Goal: Go to known website: Access a specific website the user already knows

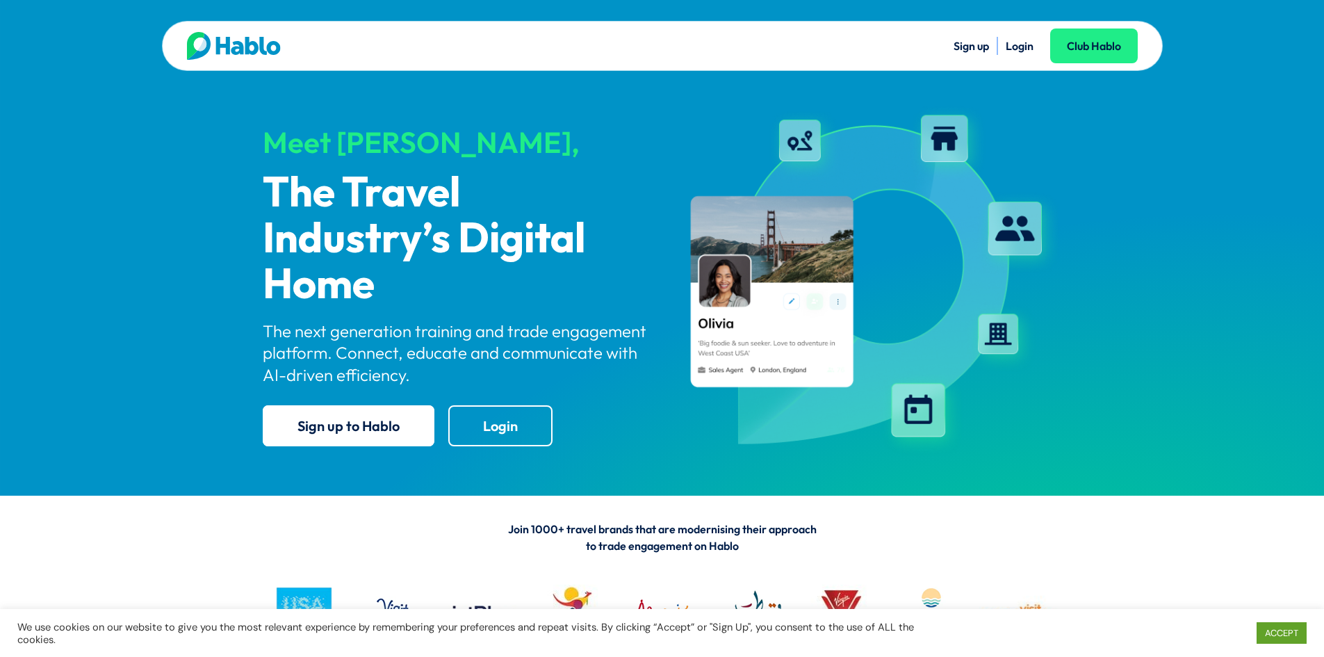
click at [1023, 51] on link "Login" at bounding box center [1020, 46] width 28 height 14
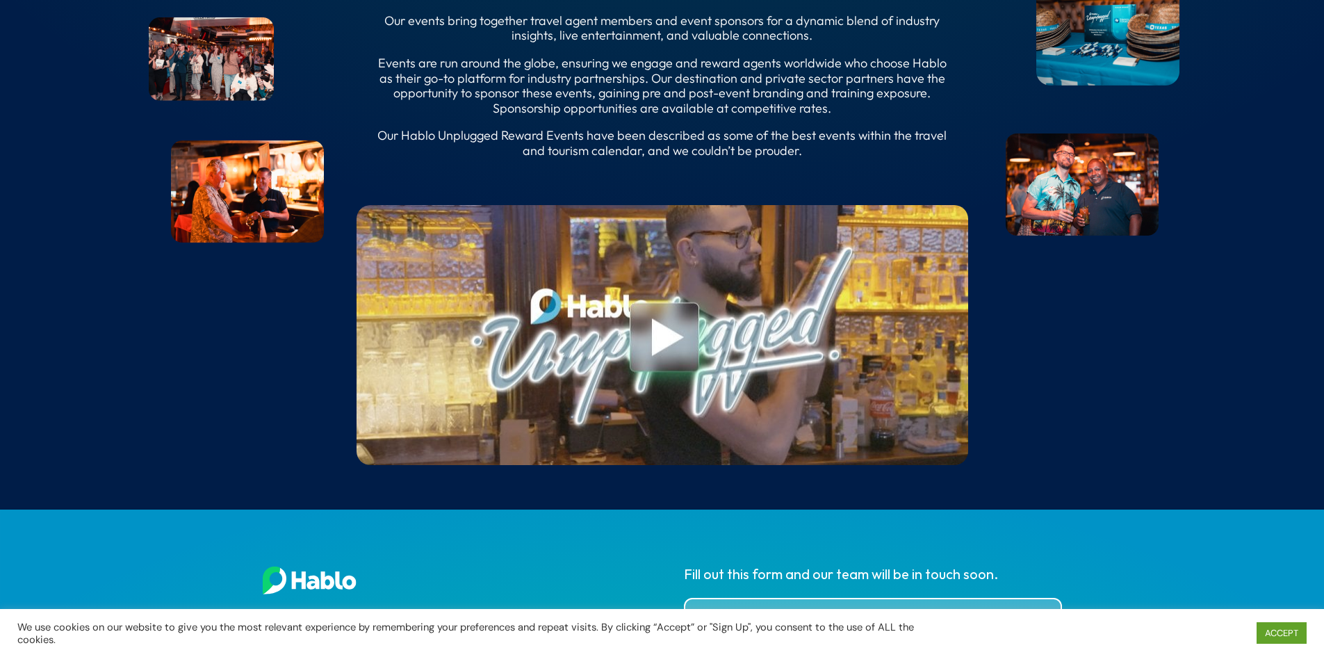
scroll to position [5073, 0]
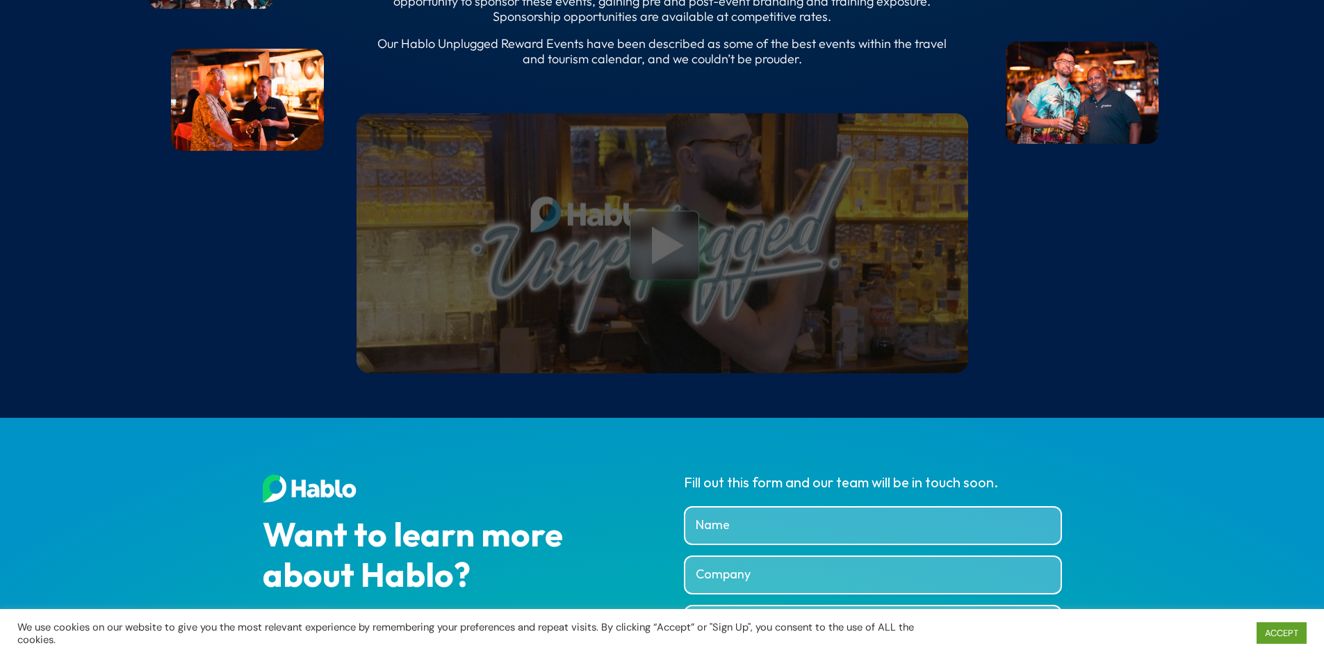
click at [639, 284] on link at bounding box center [662, 247] width 67 height 74
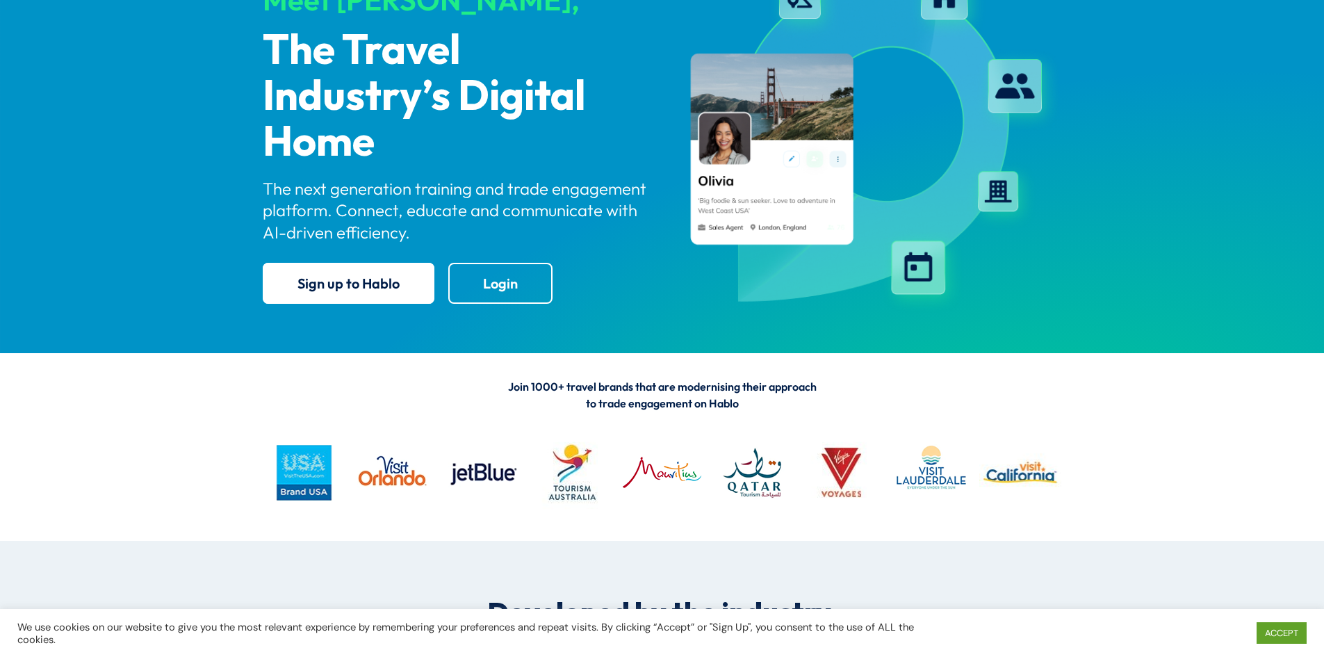
scroll to position [0, 0]
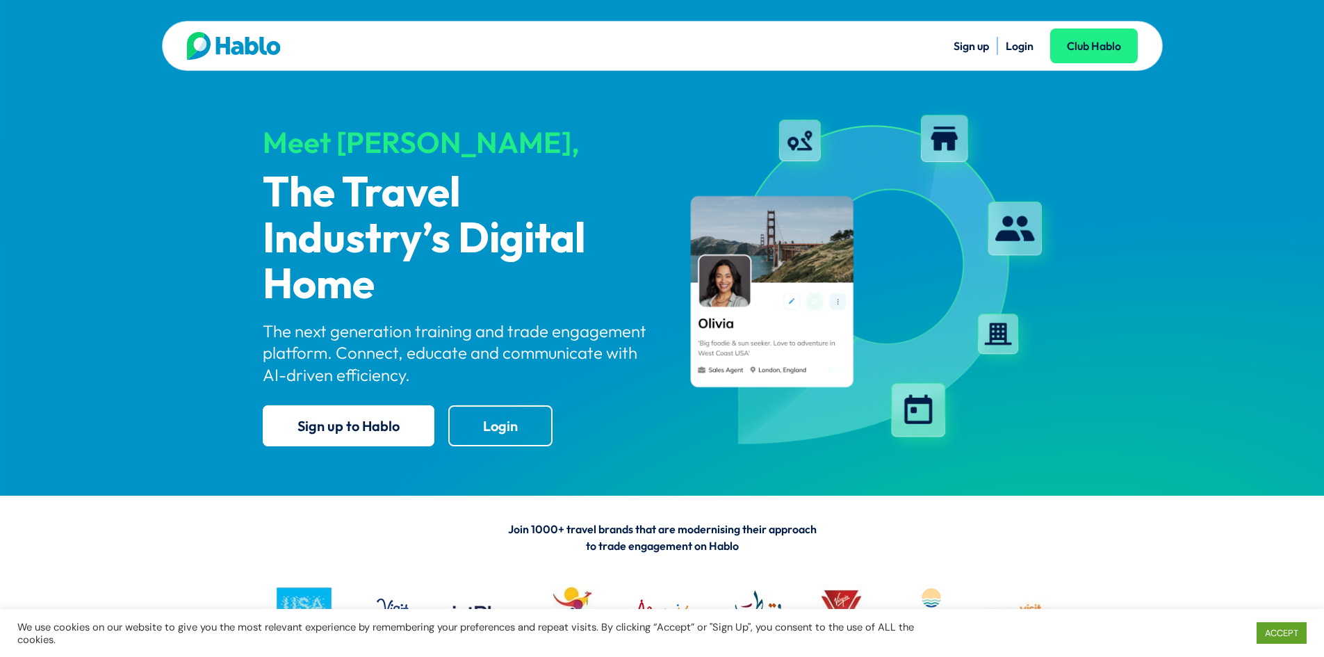
click at [230, 56] on img at bounding box center [234, 46] width 94 height 28
